Goal: Transaction & Acquisition: Book appointment/travel/reservation

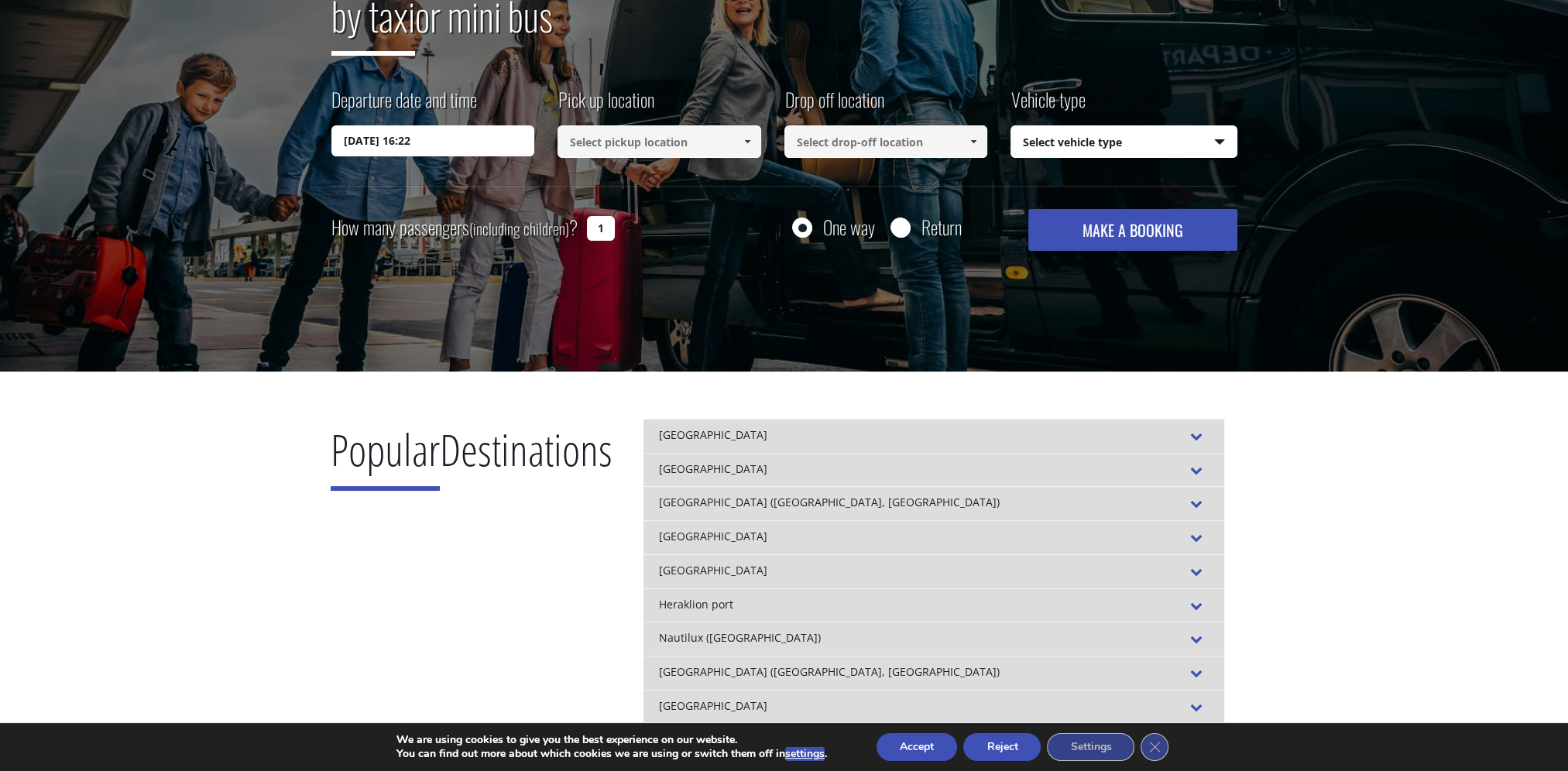
scroll to position [155, 0]
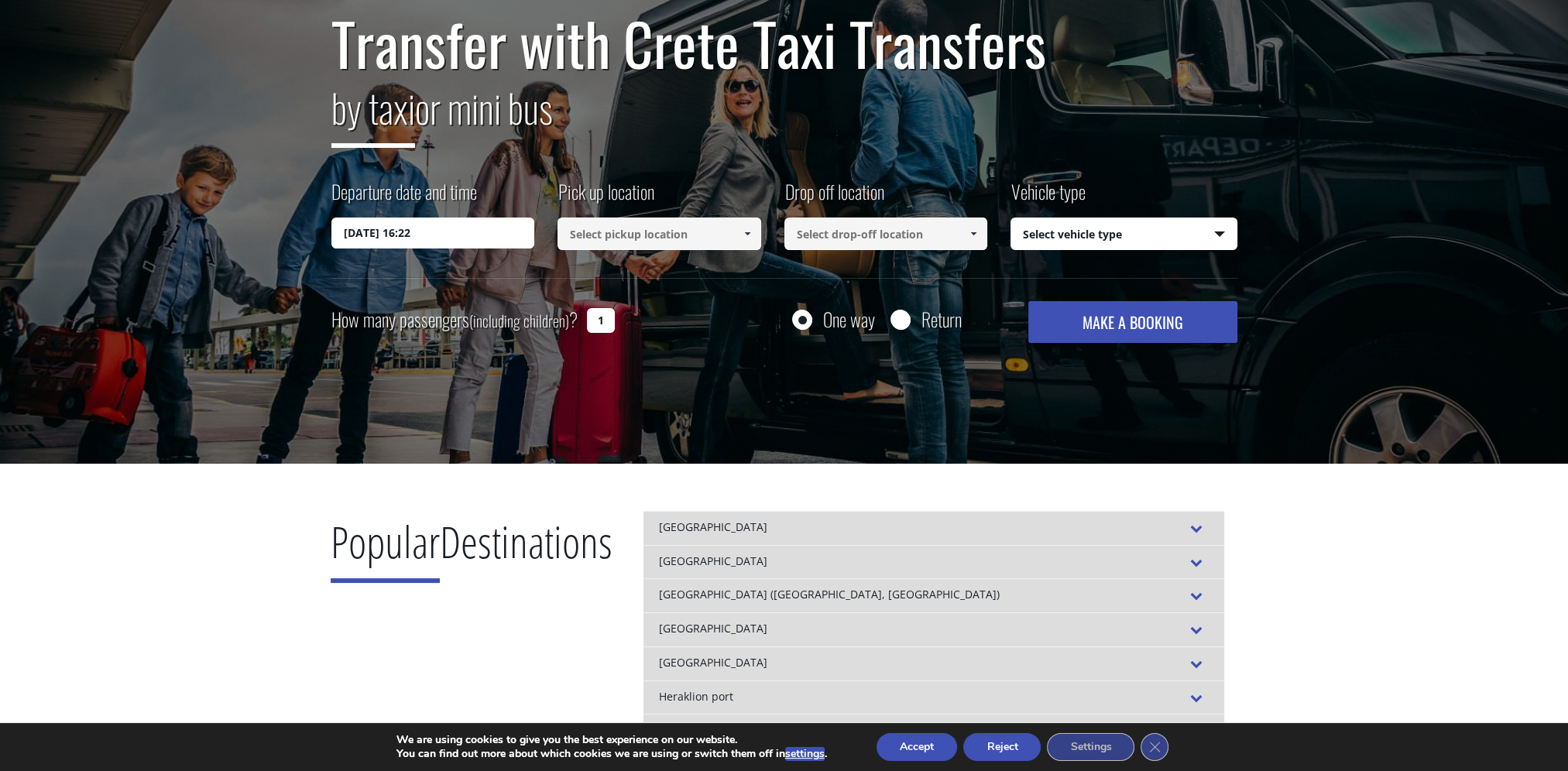
click at [712, 221] on input at bounding box center [659, 233] width 204 height 33
click at [753, 237] on span at bounding box center [747, 234] width 13 height 13
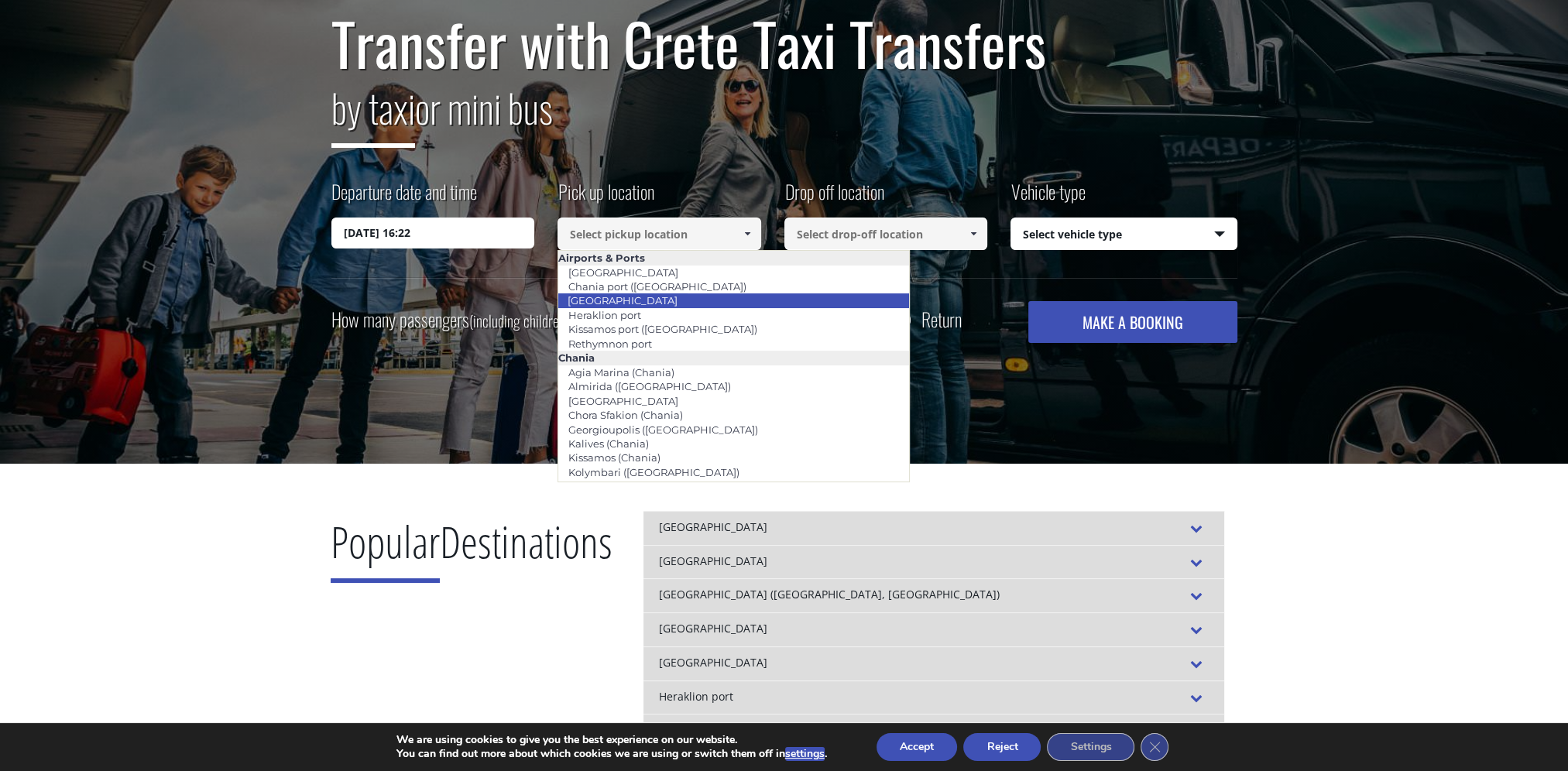
click at [696, 301] on li "Heraklion airport" at bounding box center [733, 300] width 350 height 14
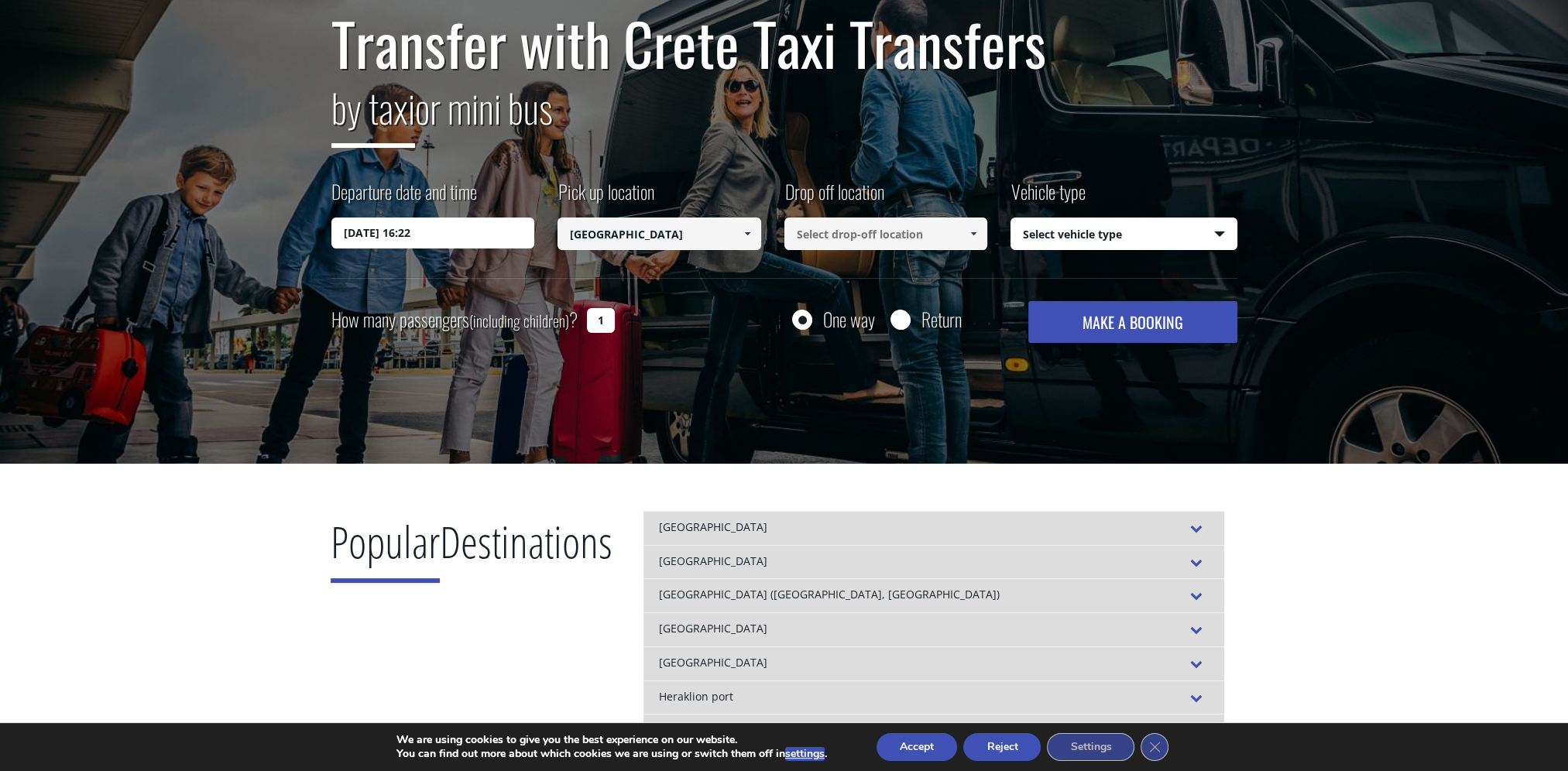
click at [753, 236] on link at bounding box center [747, 233] width 25 height 33
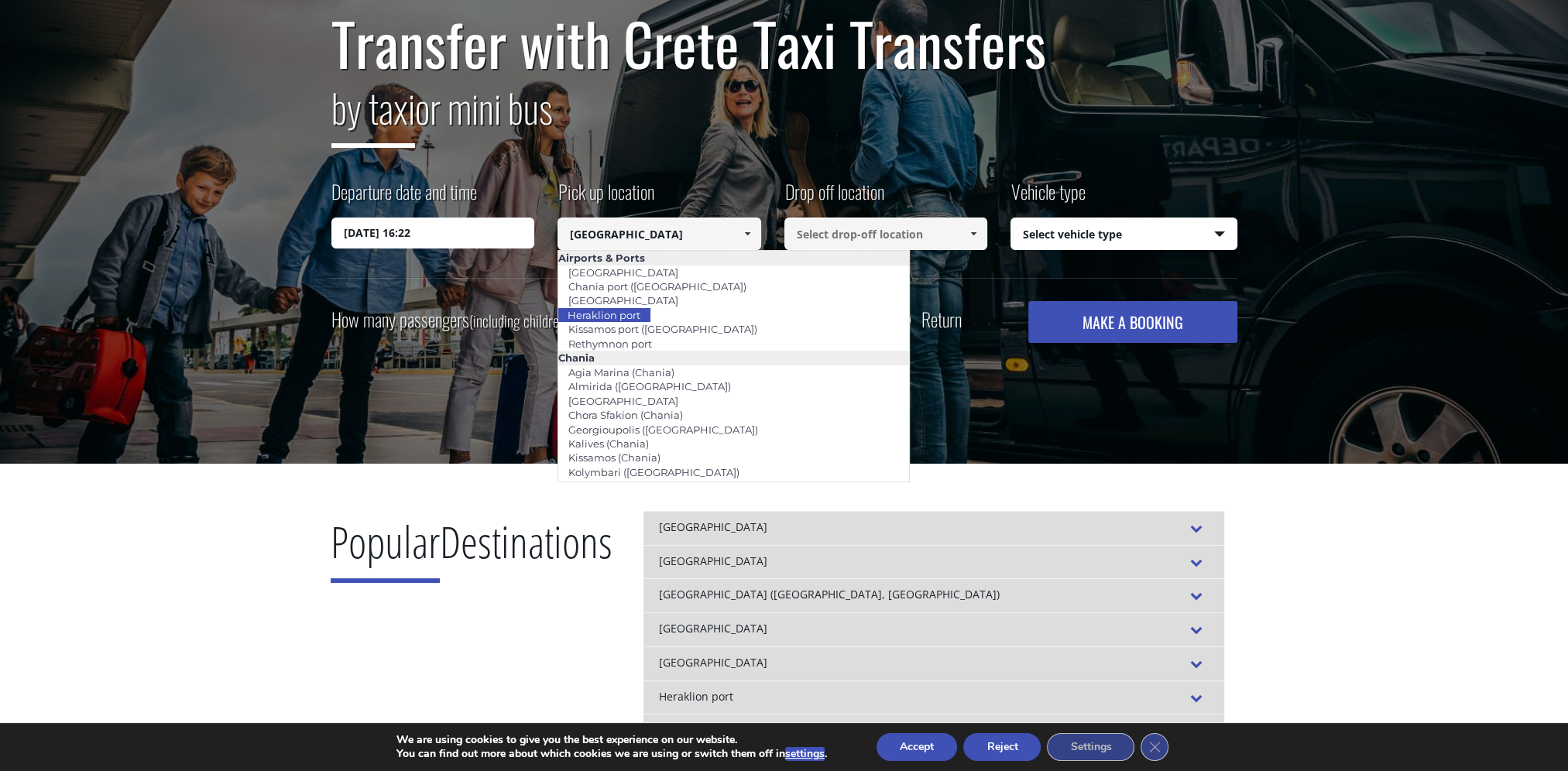
click at [666, 319] on li "Heraklion port" at bounding box center [733, 315] width 350 height 14
type input "Heraklion port"
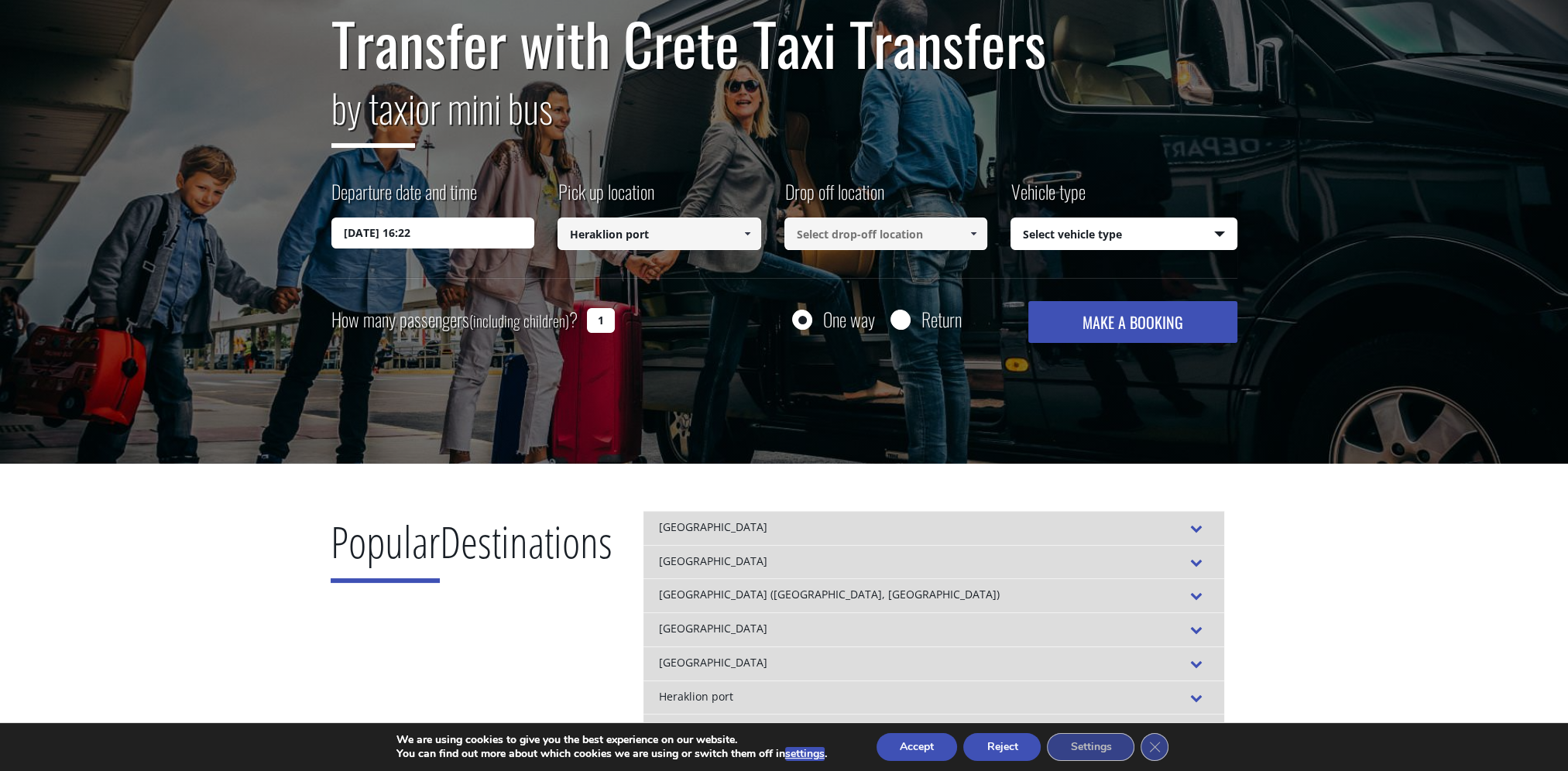
click at [954, 237] on input at bounding box center [886, 233] width 204 height 33
click at [979, 237] on span at bounding box center [973, 234] width 13 height 13
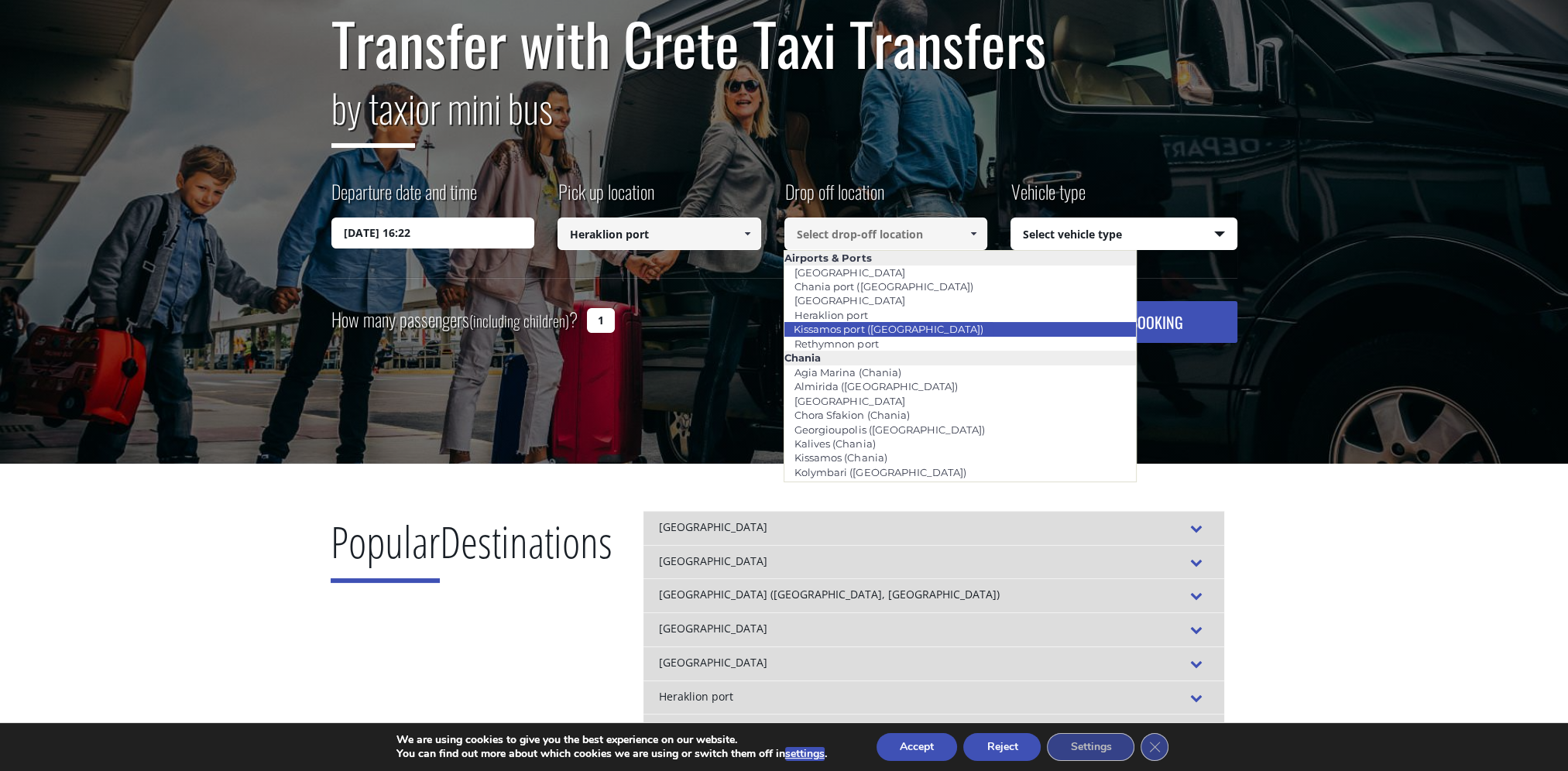
click at [936, 333] on li "Kissamos port (Chania)" at bounding box center [960, 329] width 350 height 14
type input "Kissamos port (Chania)"
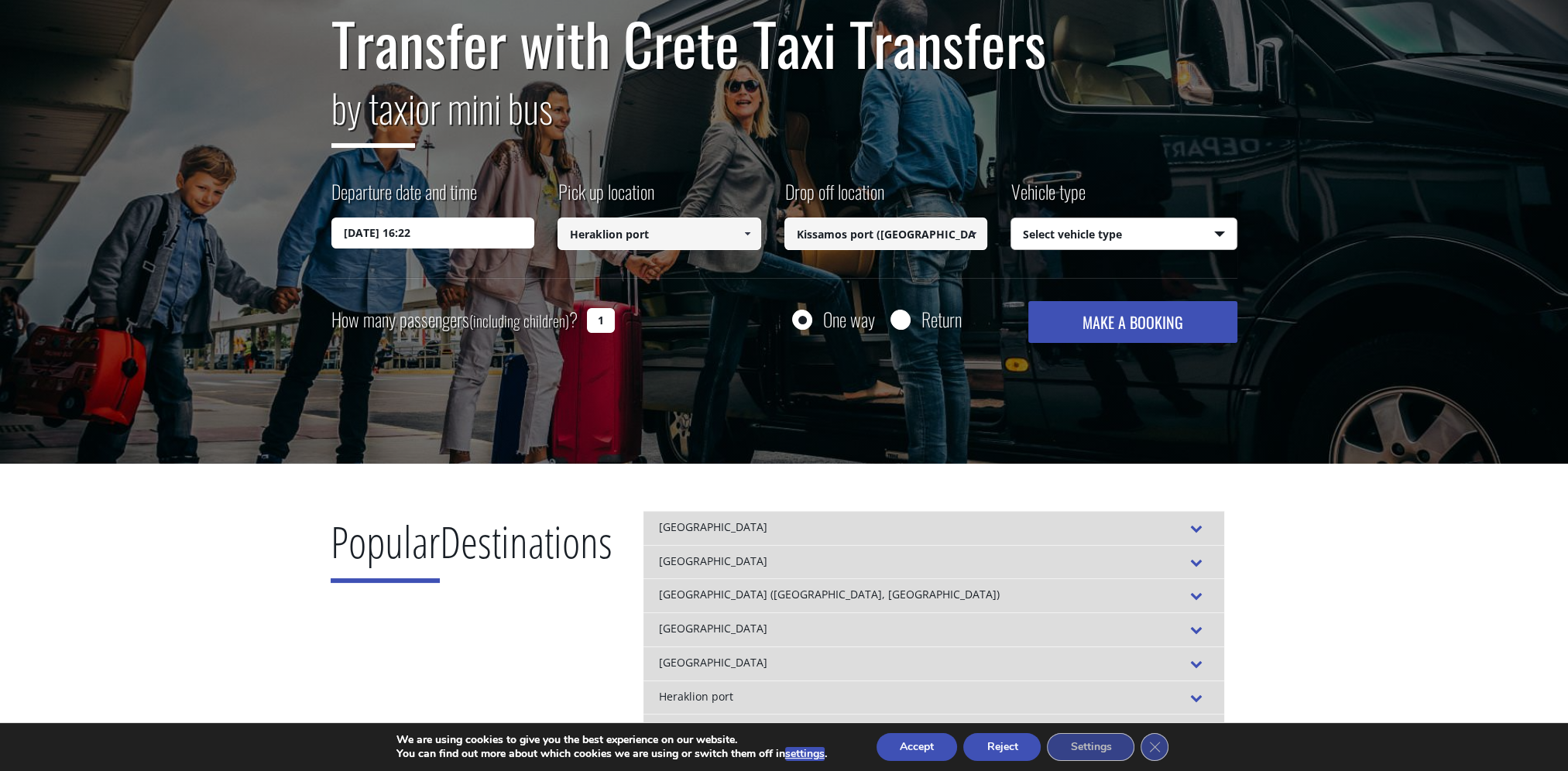
click at [1104, 231] on select "Select vehicle type Taxi (4 passengers) Mercedes E Class Mini Van (7 passengers…" at bounding box center [1124, 234] width 225 height 33
select select "540"
click at [1011, 218] on select "Select vehicle type Taxi (4 passengers) Mercedes E Class Mini Van (7 passengers…" at bounding box center [1124, 234] width 225 height 33
click at [1131, 321] on button "MAKE A BOOKING" at bounding box center [1132, 322] width 209 height 42
drag, startPoint x: 596, startPoint y: 315, endPoint x: 629, endPoint y: 317, distance: 33.1
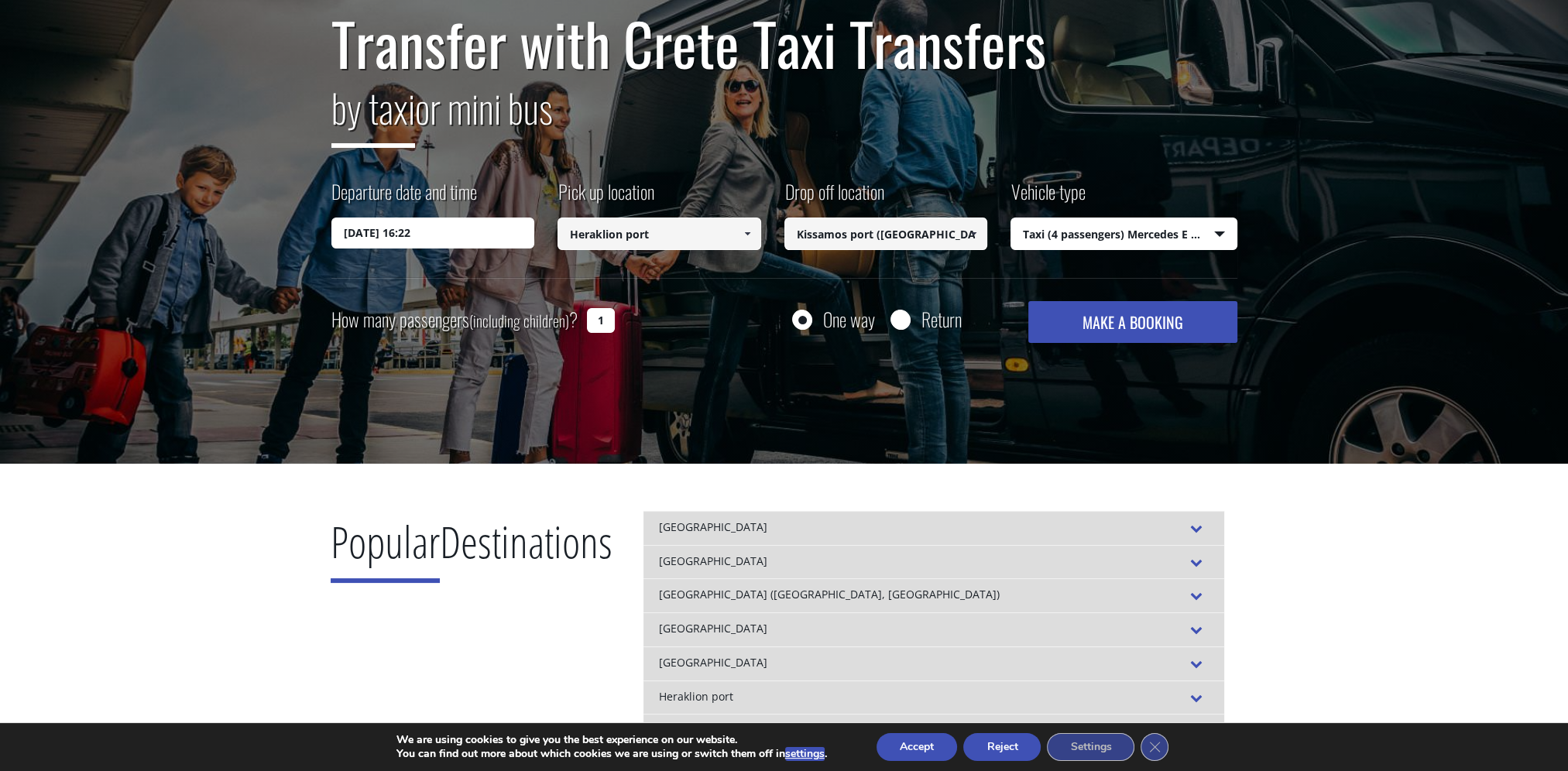
click at [629, 317] on div "How many passengers (including children) ? 1" at bounding box center [491, 320] width 319 height 38
type input "3"
click at [1103, 316] on button "MAKE A BOOKING" at bounding box center [1132, 322] width 209 height 42
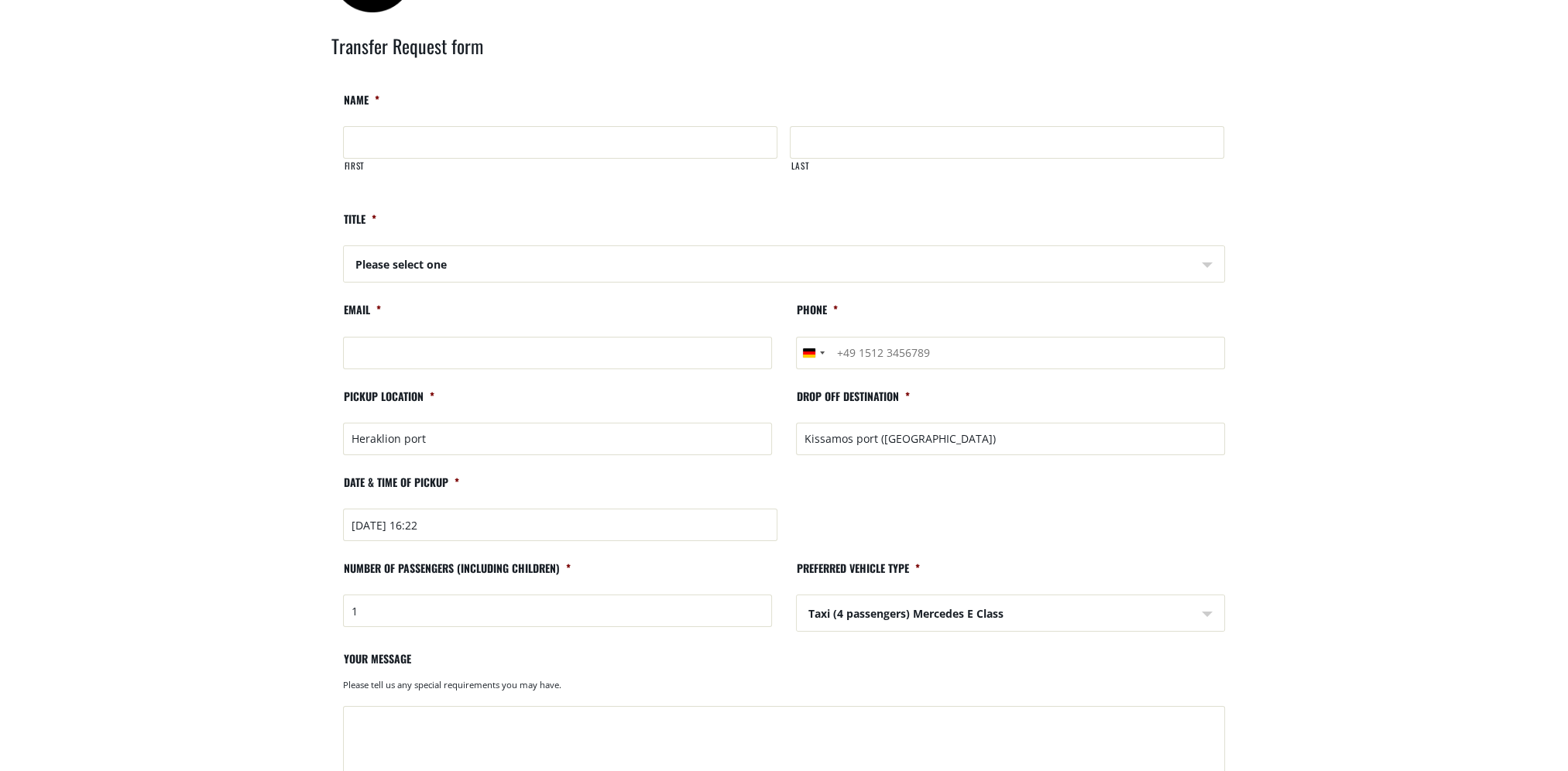
scroll to position [77, 0]
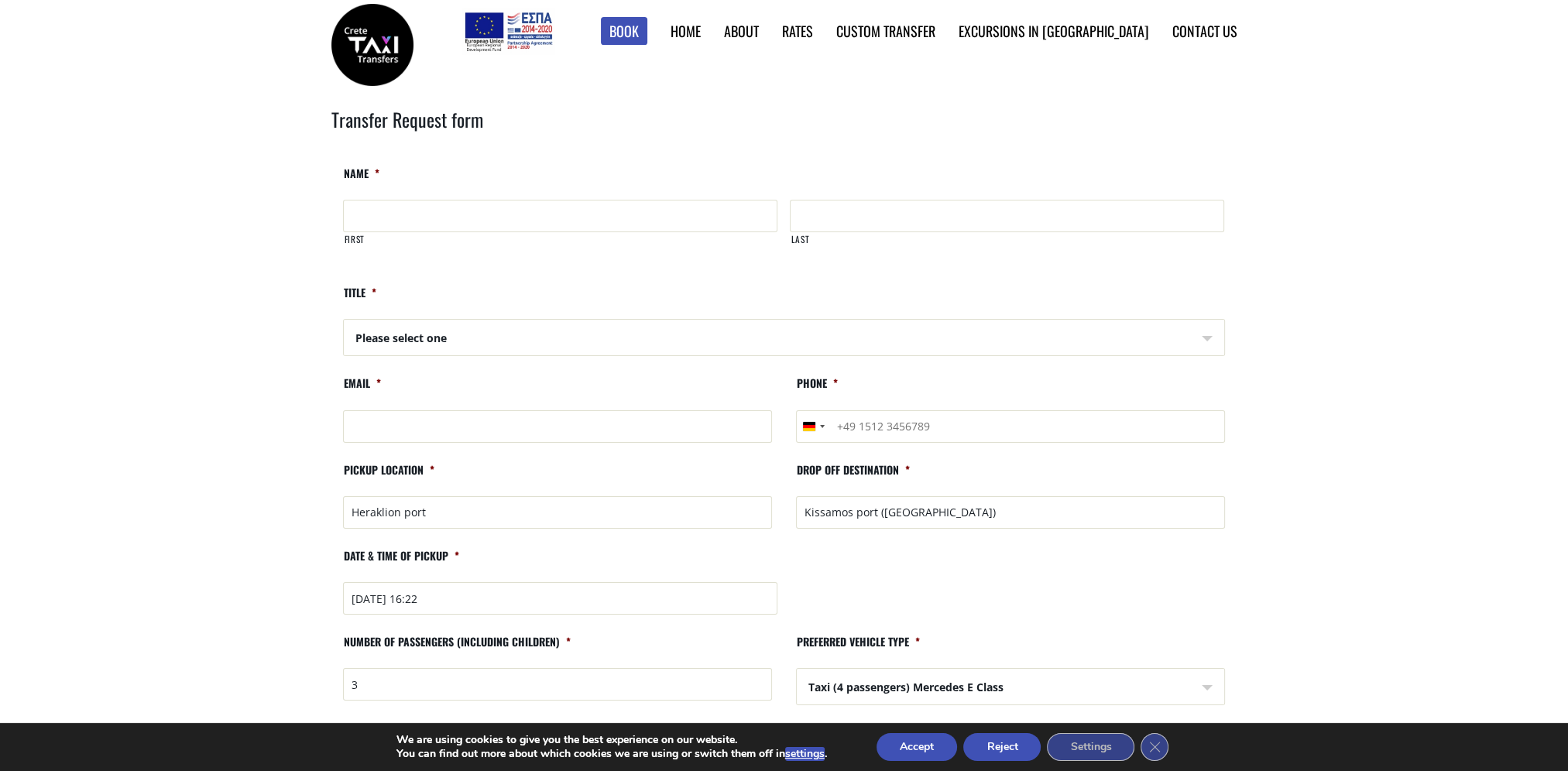
click at [0, 0] on link "Find Rates in Table" at bounding box center [0, 0] width 0 height 0
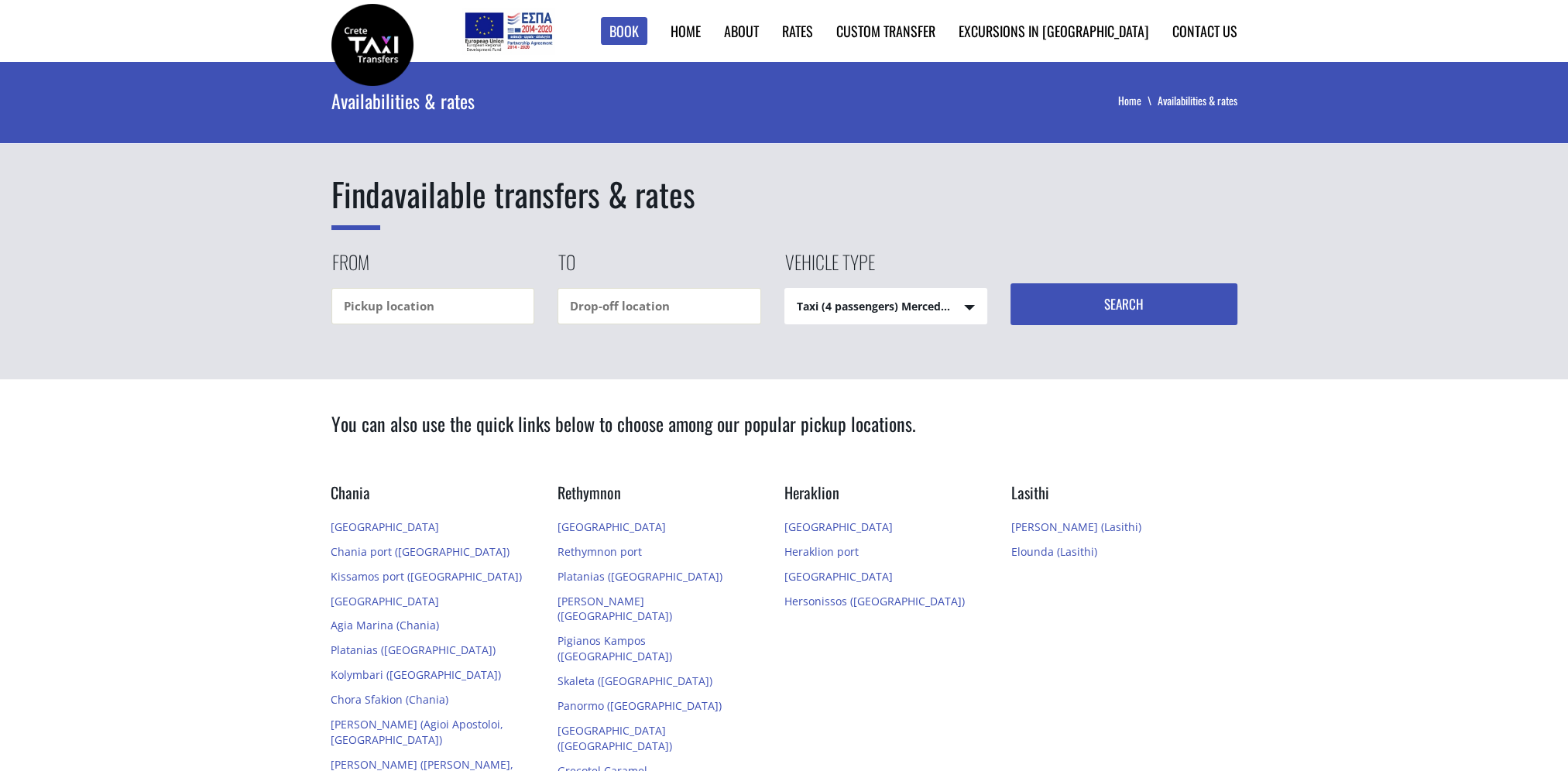
scroll to position [155, 0]
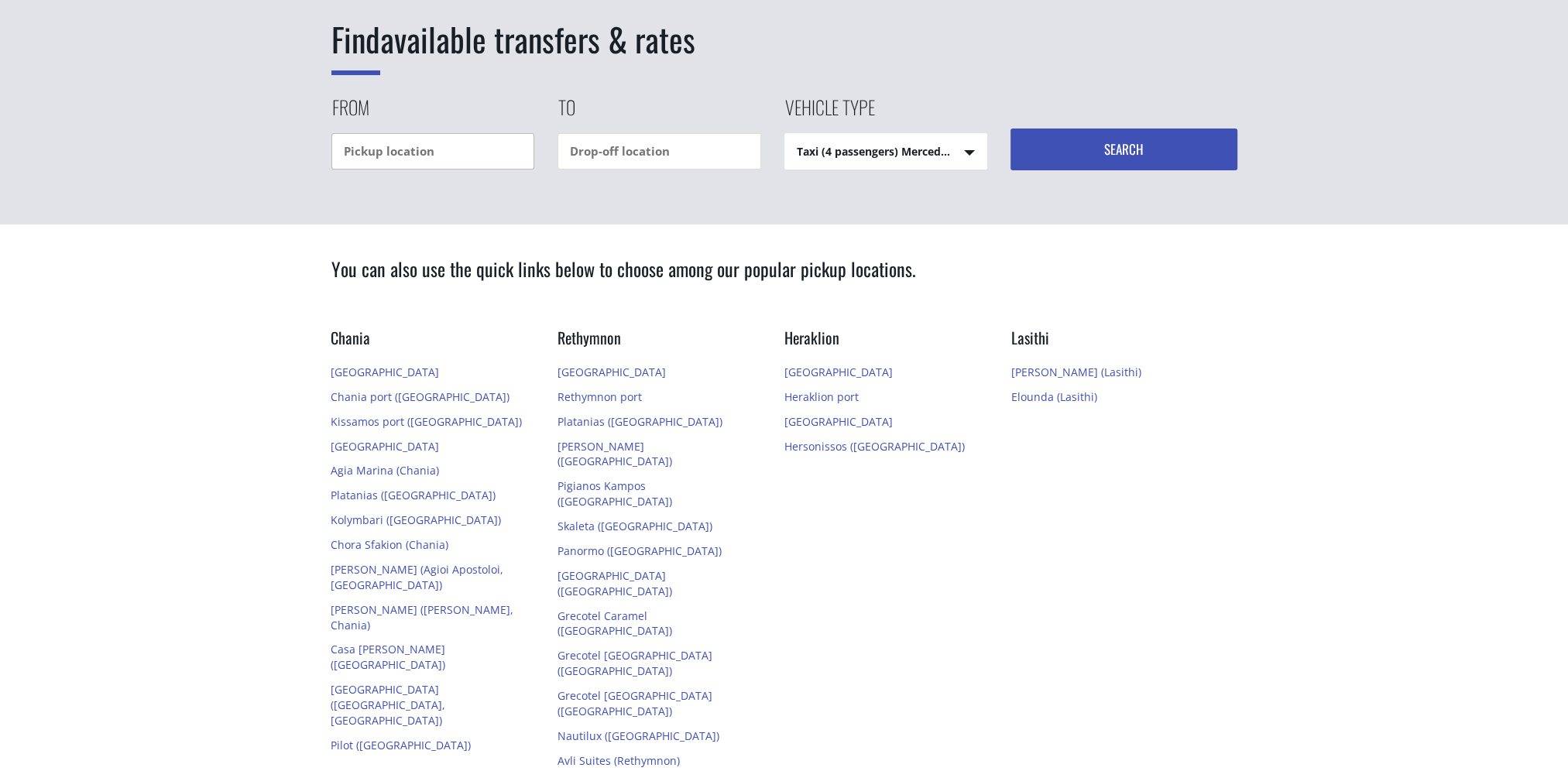
click at [397, 143] on input "text" at bounding box center [433, 151] width 204 height 37
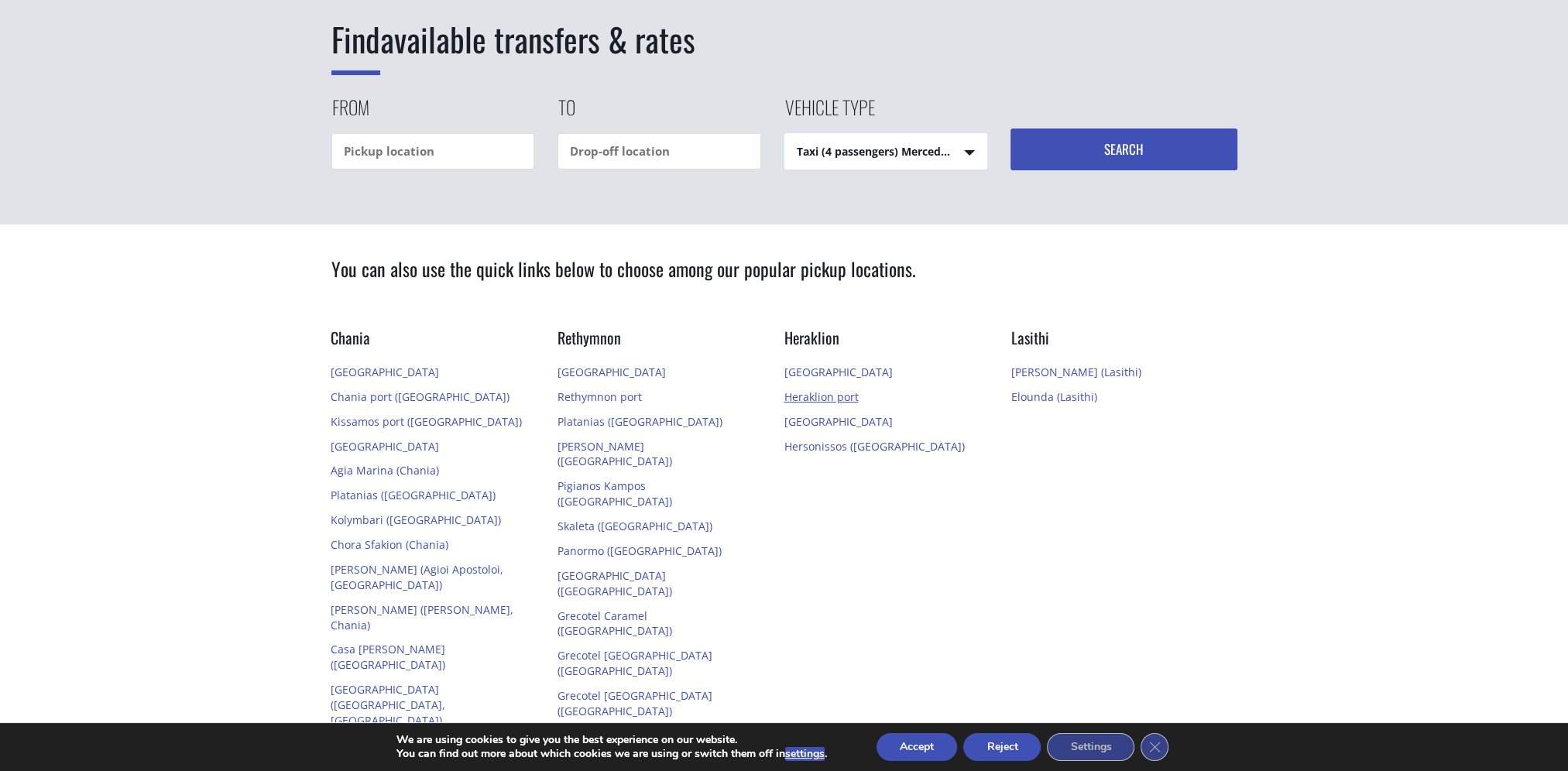
click at [831, 400] on link "Heraklion port" at bounding box center [821, 397] width 74 height 14
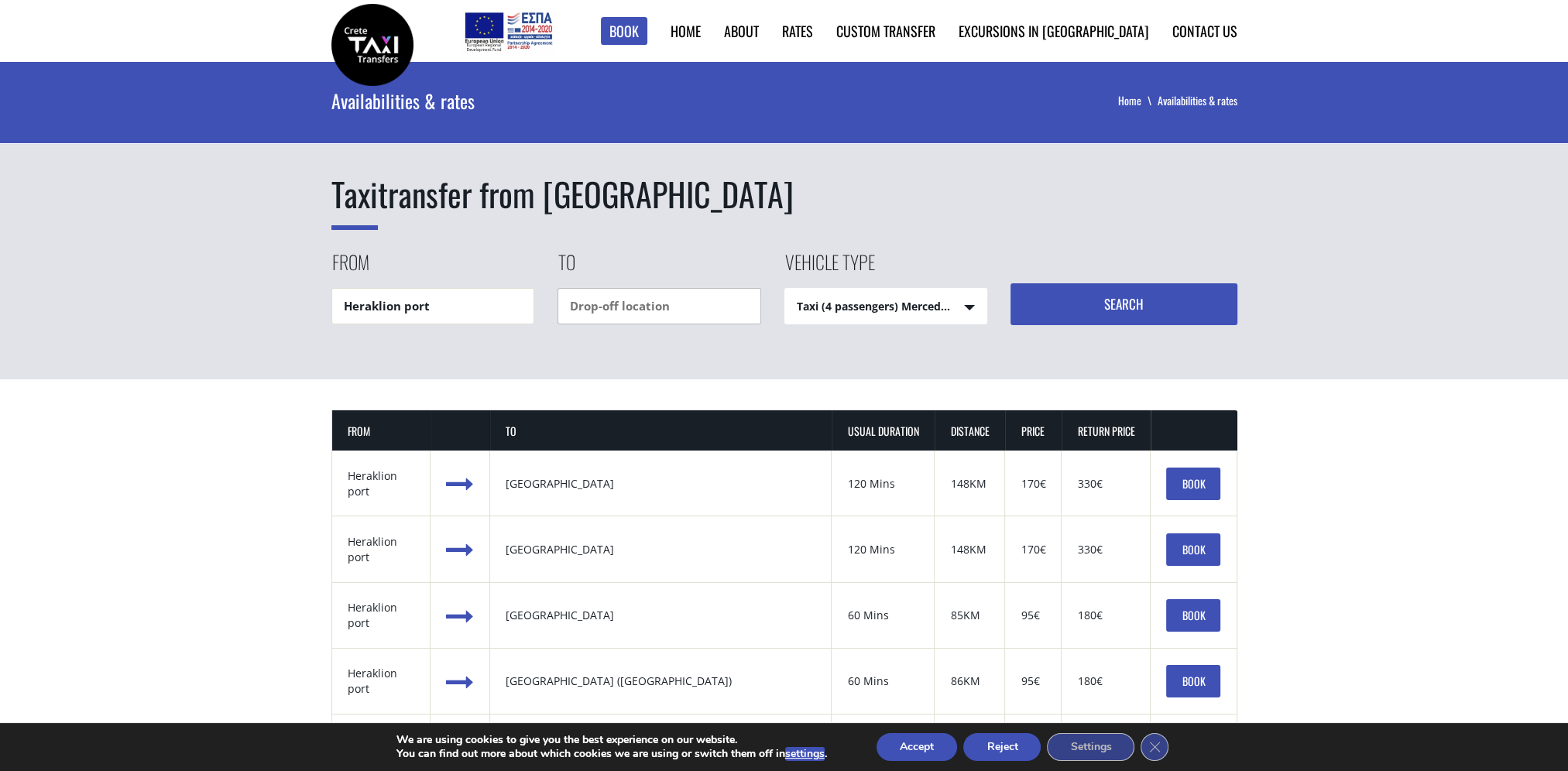
click at [592, 307] on input "text" at bounding box center [659, 307] width 204 height 37
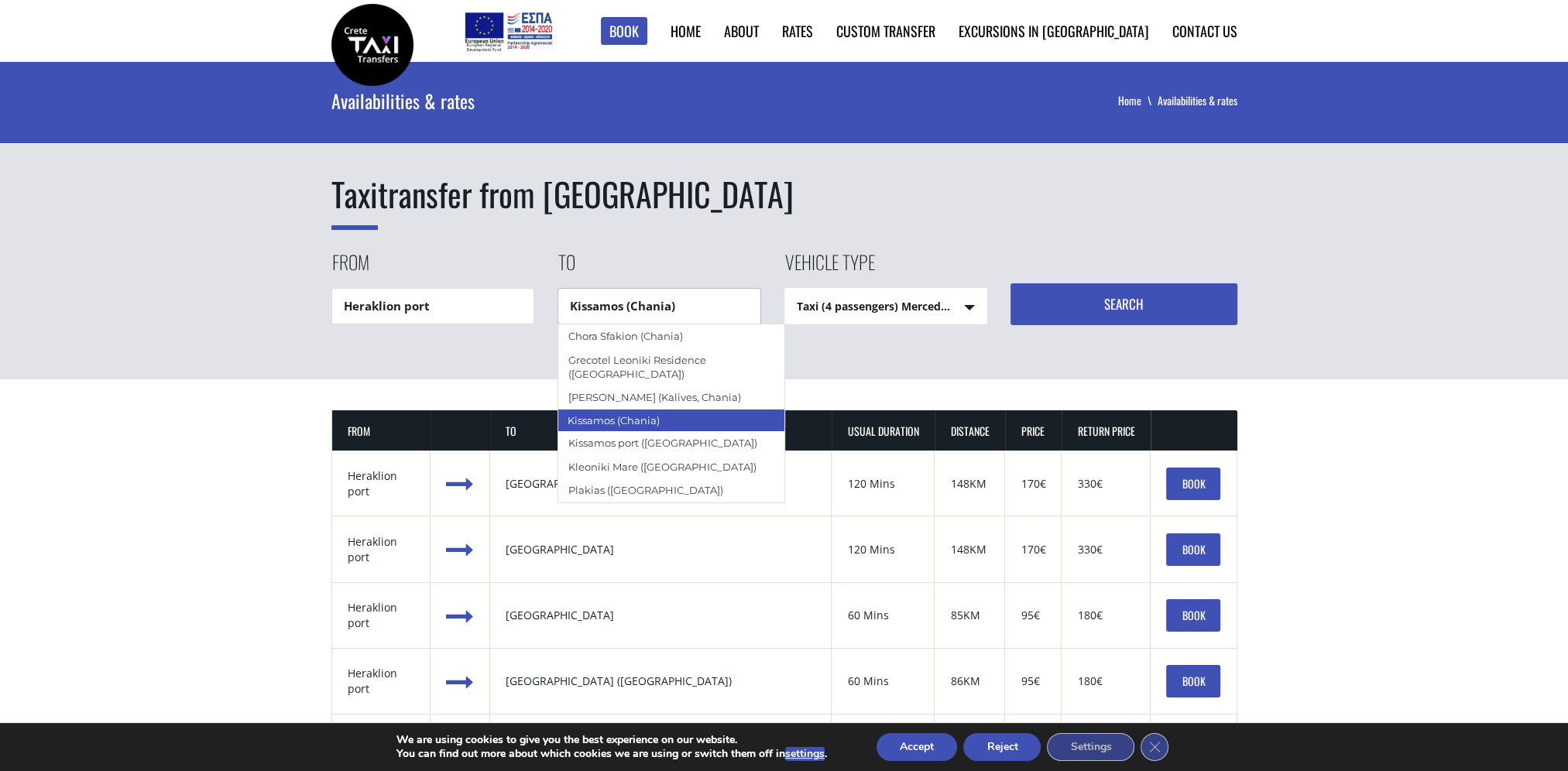
click at [629, 409] on div "Kissamos (Chania)" at bounding box center [671, 420] width 228 height 23
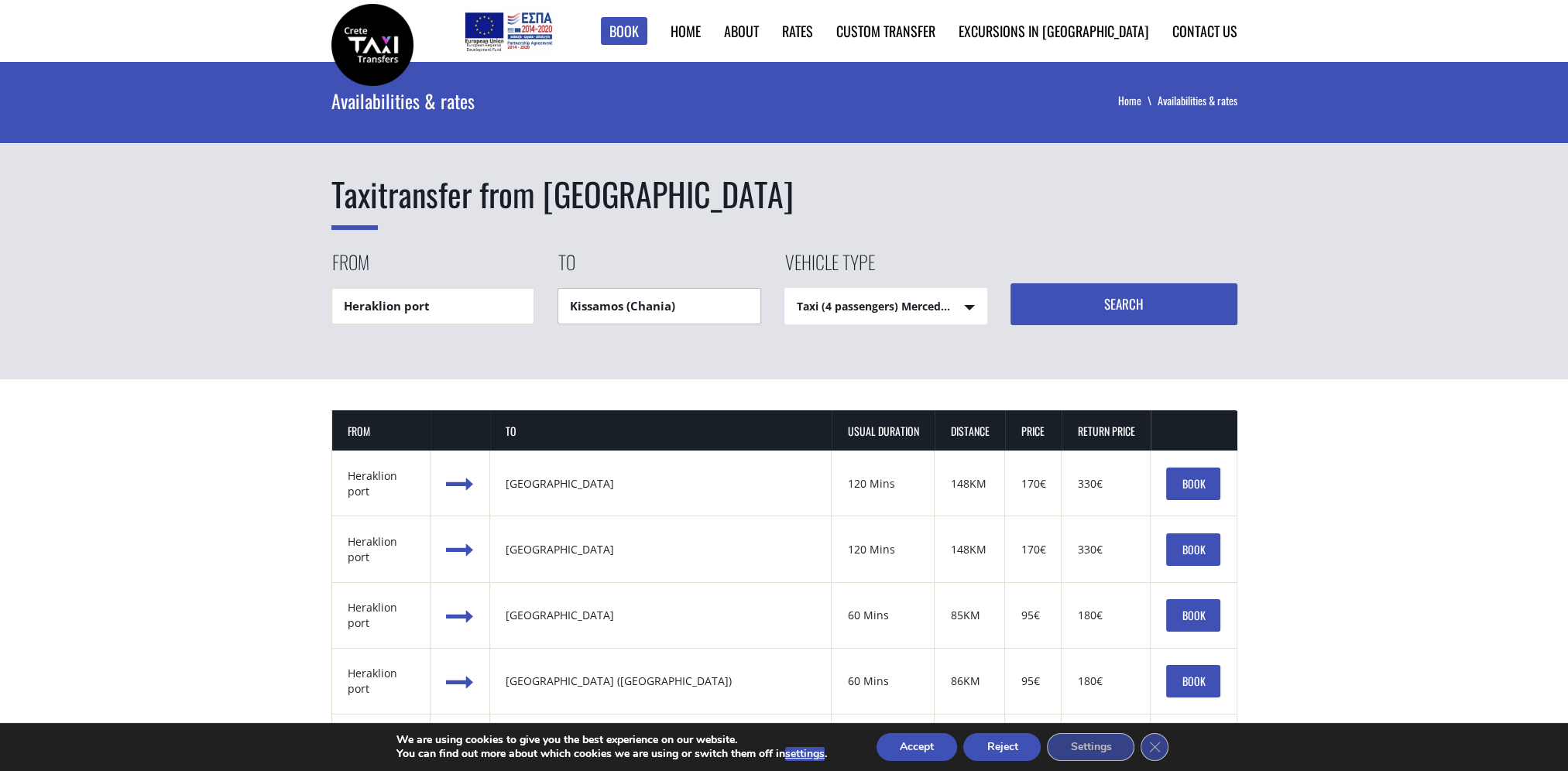
type input "Kissamos (Chania)"
click at [1121, 303] on button "Search" at bounding box center [1124, 304] width 227 height 42
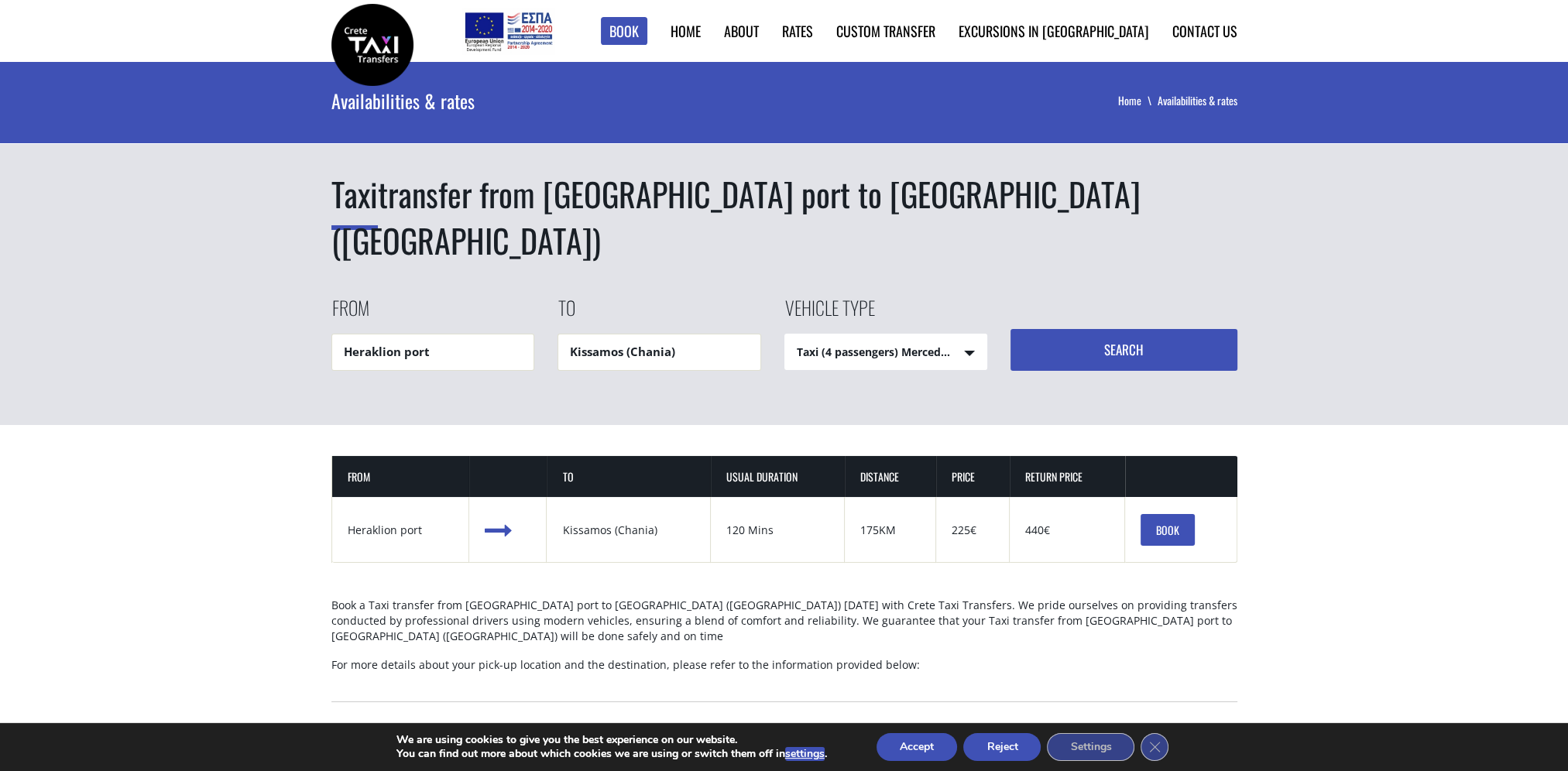
scroll to position [77, 0]
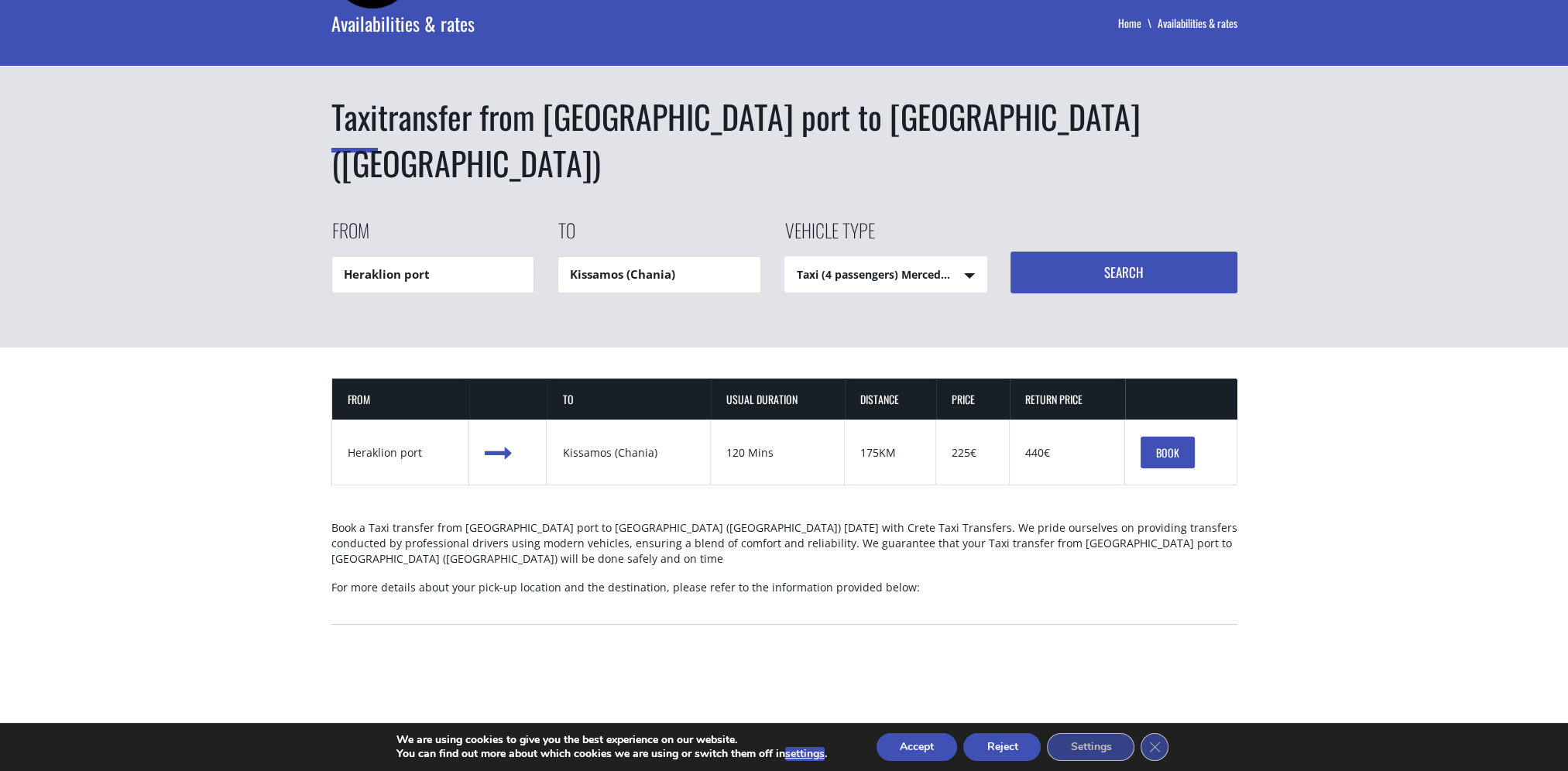
click at [1160, 436] on link "BOOK" at bounding box center [1167, 452] width 54 height 33
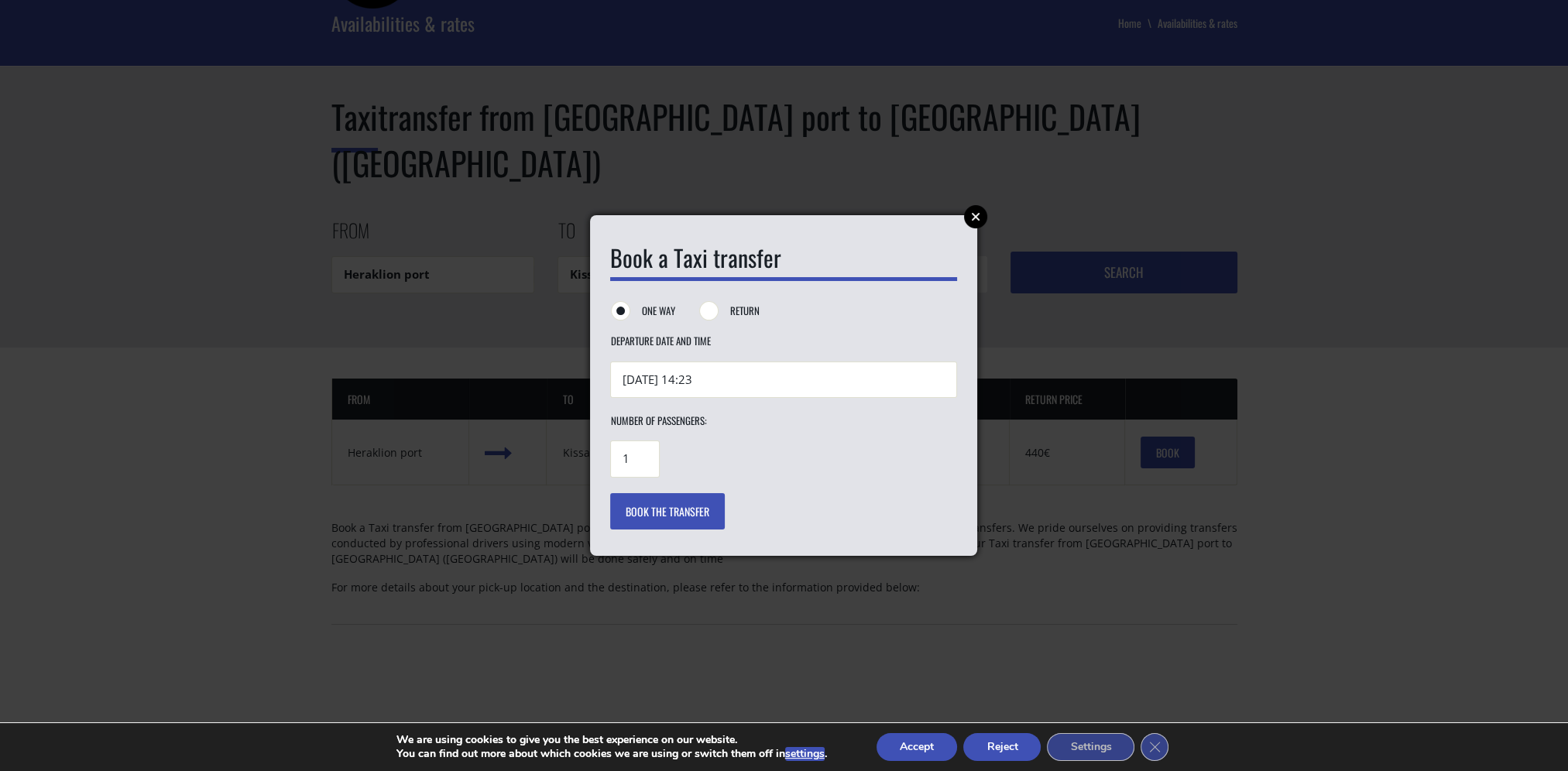
click at [976, 213] on link "Close" at bounding box center [975, 217] width 23 height 23
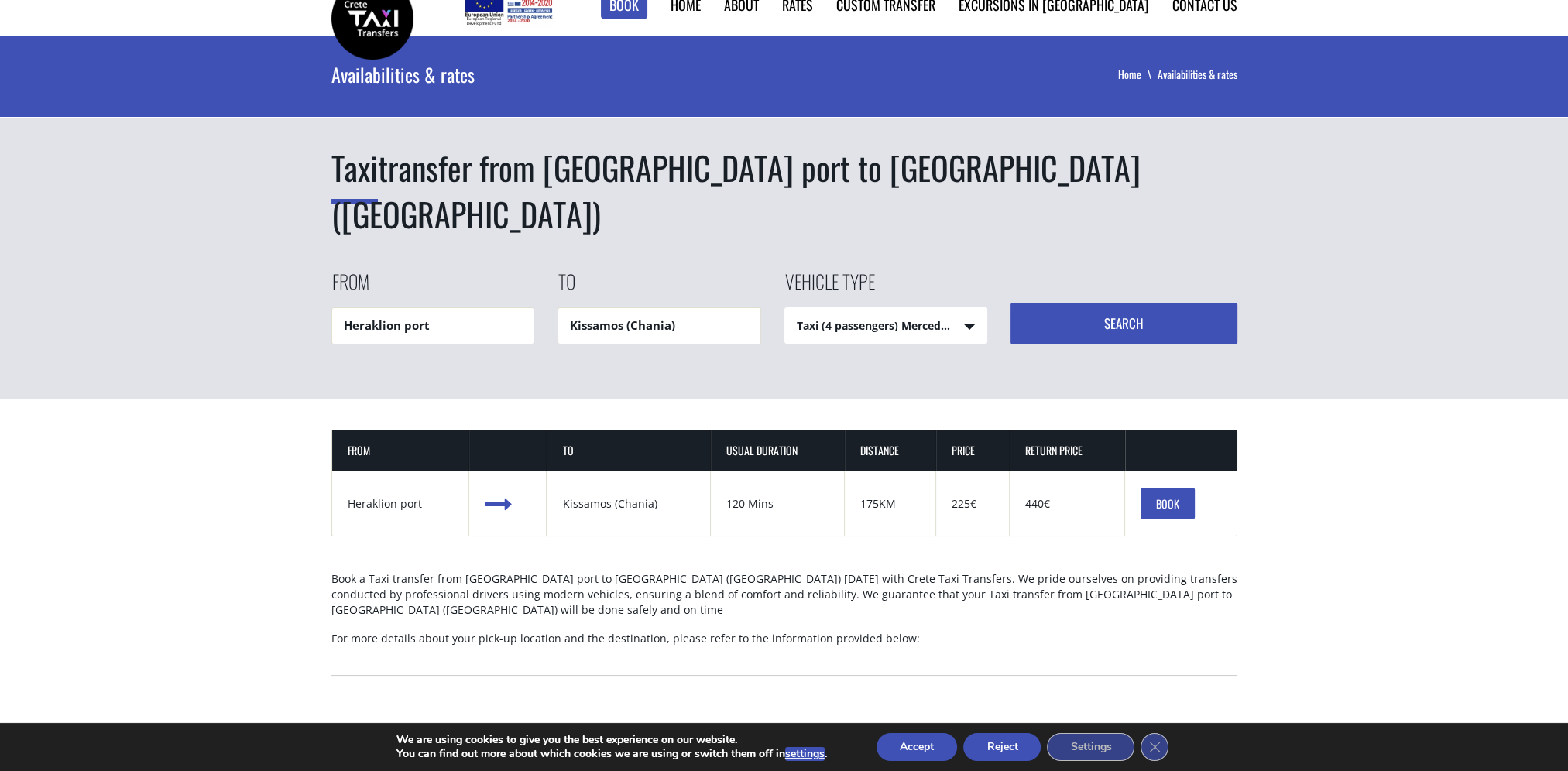
scroll to position [0, 0]
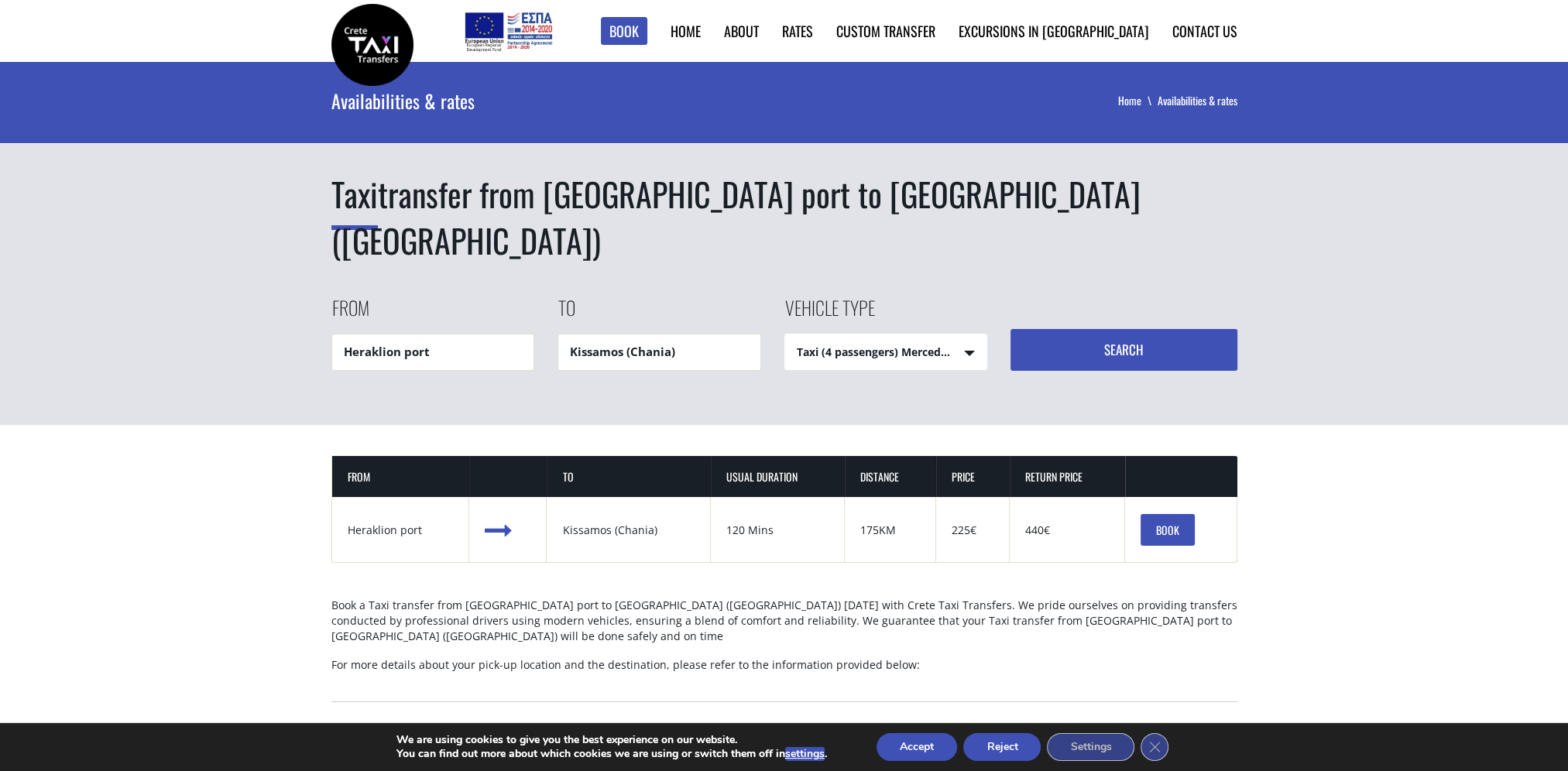
click at [957, 335] on select "Taxi (4 passengers) Mercedes E Class Mini Van (7 passengers) Mercedes Vito Mini…" at bounding box center [886, 353] width 202 height 37
select select "541"
click at [785, 335] on select "Taxi (4 passengers) Mercedes E Class Mini Van (7 passengers) Mercedes Vito Mini…" at bounding box center [886, 353] width 202 height 37
click at [1105, 329] on button "Search" at bounding box center [1124, 350] width 227 height 42
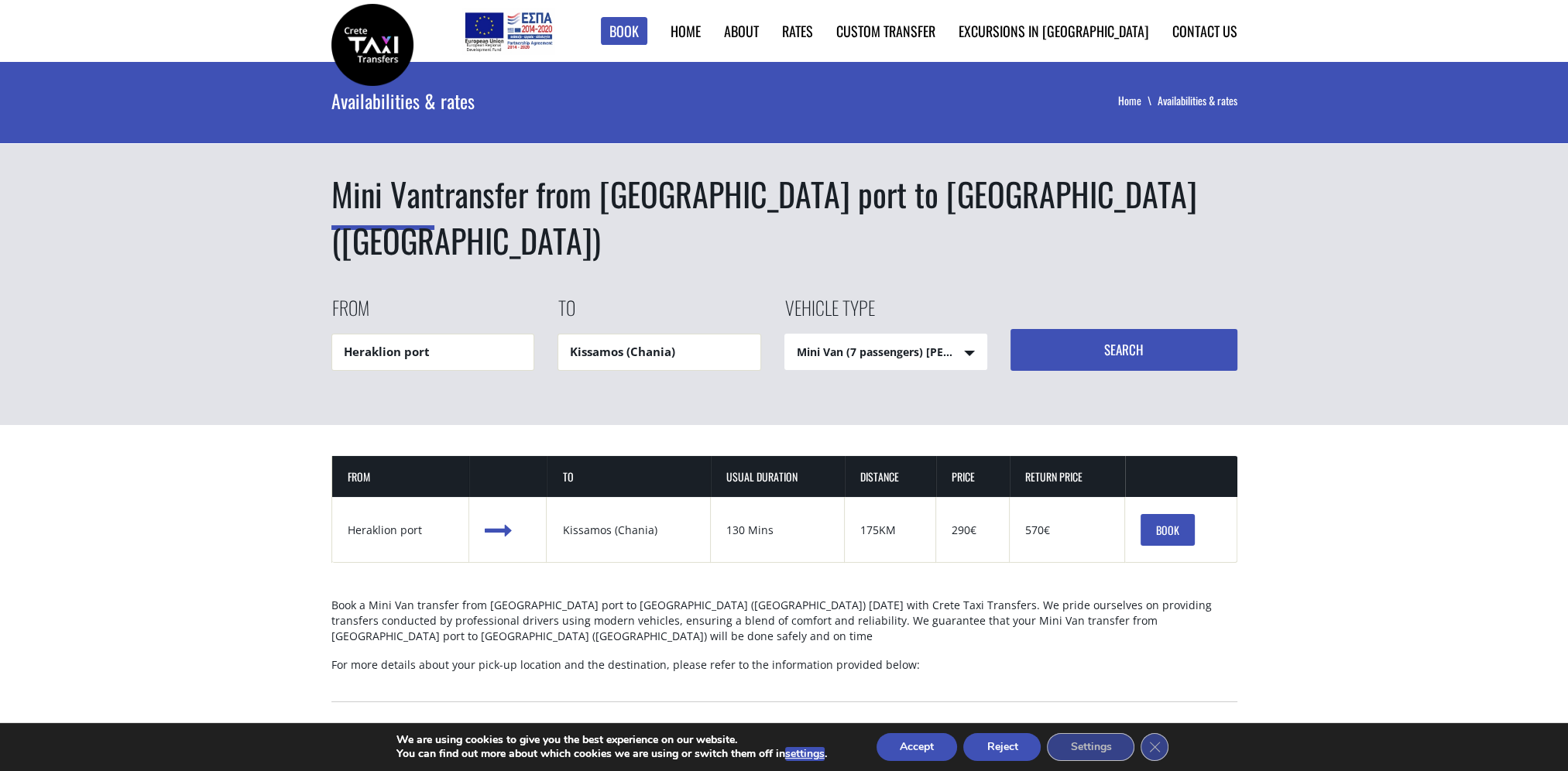
click at [963, 335] on select "Taxi (4 passengers) Mercedes E Class Mini Van (7 passengers) Mercedes [PERSON_N…" at bounding box center [886, 353] width 202 height 37
select select "540"
click at [785, 335] on select "Taxi (4 passengers) Mercedes E Class Mini Van (7 passengers) Mercedes [PERSON_N…" at bounding box center [886, 353] width 202 height 37
click at [1146, 329] on button "Search" at bounding box center [1124, 350] width 227 height 42
